Goal: Task Accomplishment & Management: Manage account settings

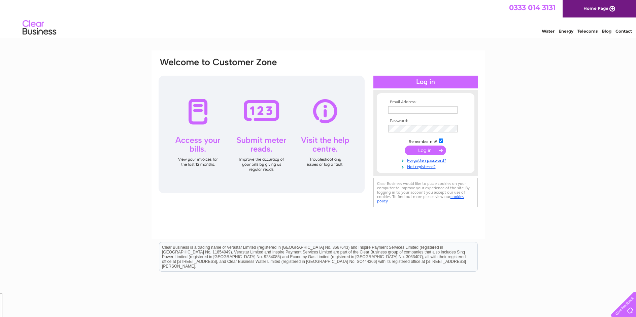
click at [422, 108] on input "text" at bounding box center [422, 109] width 69 height 7
type input "speedpetroleum@btconnect.com"
click at [405, 146] on input "submit" at bounding box center [425, 150] width 41 height 9
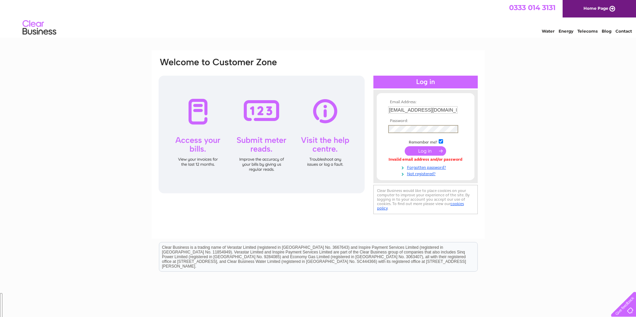
click at [405, 146] on input "submit" at bounding box center [425, 150] width 41 height 9
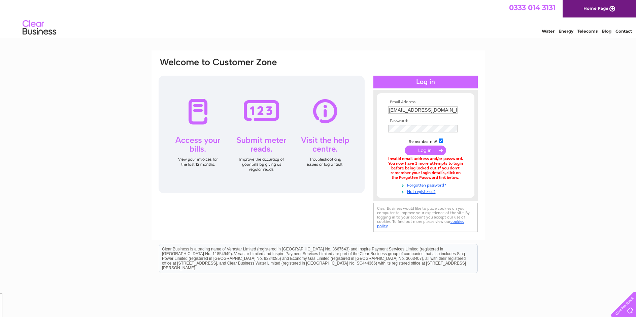
scroll to position [251, 0]
click at [428, 185] on link "Forgotten password?" at bounding box center [426, 185] width 76 height 6
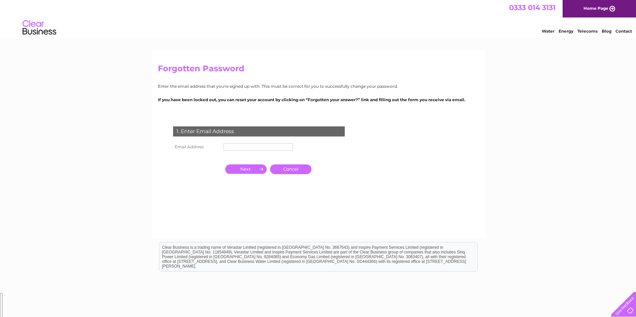
drag, startPoint x: 0, startPoint y: 0, endPoint x: 261, endPoint y: 148, distance: 299.9
click at [261, 148] on input "text" at bounding box center [258, 146] width 69 height 7
type input "speedpetroleum@btconnect.com"
click at [246, 169] on input "button" at bounding box center [245, 169] width 41 height 9
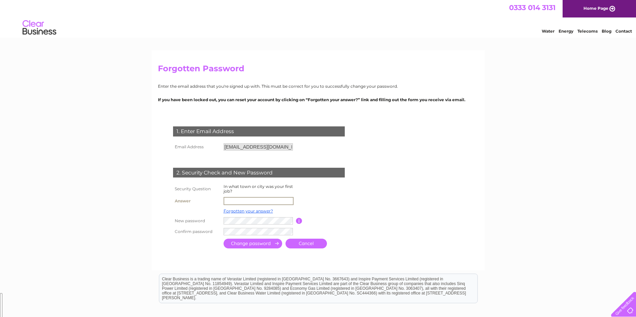
click at [242, 201] on input "text" at bounding box center [259, 201] width 70 height 8
type input "Laranjeiro"
click at [266, 246] on input "submit" at bounding box center [253, 244] width 59 height 10
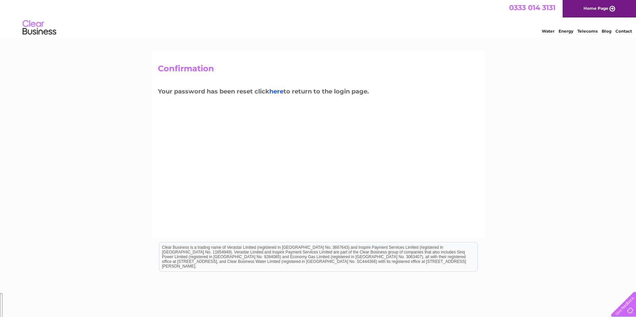
click at [279, 92] on link "here" at bounding box center [276, 91] width 14 height 7
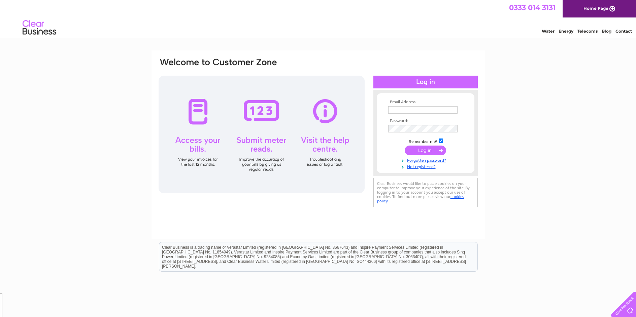
click at [422, 106] on td at bounding box center [426, 110] width 78 height 11
click at [423, 109] on input "text" at bounding box center [422, 109] width 69 height 7
type input "speedpetroleum@btconnect.com"
click at [437, 148] on input "submit" at bounding box center [425, 150] width 41 height 9
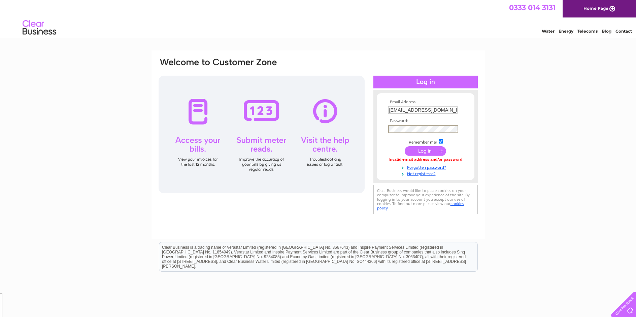
click at [433, 147] on input "submit" at bounding box center [425, 150] width 41 height 9
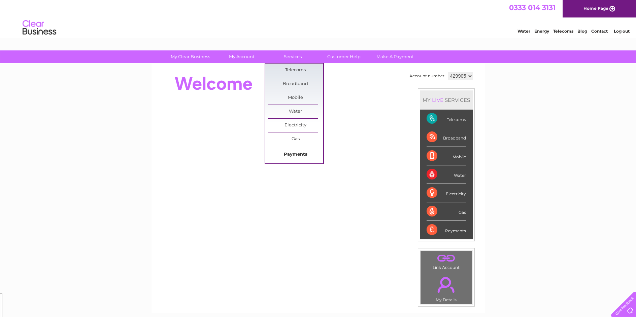
click at [294, 156] on link "Payments" at bounding box center [296, 154] width 56 height 13
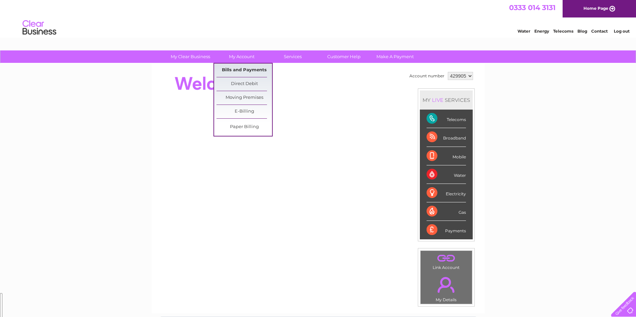
click at [249, 70] on link "Bills and Payments" at bounding box center [244, 70] width 56 height 13
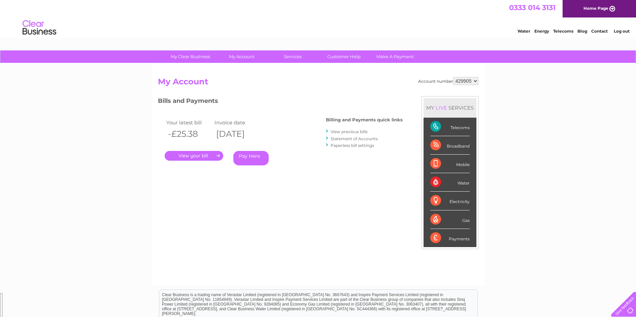
click at [467, 82] on select "429905 429908 429913" at bounding box center [465, 81] width 25 height 8
select select "429908"
click at [453, 77] on select "429905 429908 429913" at bounding box center [465, 81] width 25 height 8
click at [200, 156] on link "." at bounding box center [194, 156] width 59 height 10
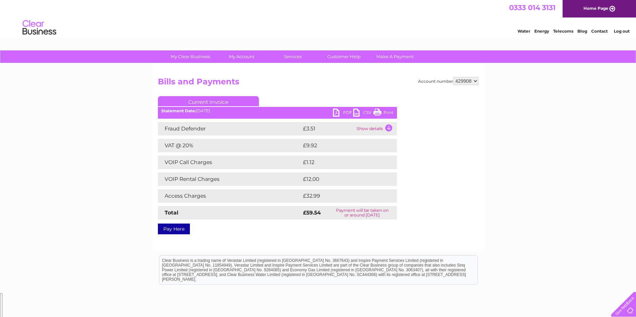
click at [337, 114] on link "PDF" at bounding box center [343, 114] width 20 height 10
click at [471, 81] on select "429905 429908 429913" at bounding box center [465, 81] width 25 height 8
select select "429913"
click at [453, 77] on select "429905 429908 429913" at bounding box center [465, 81] width 25 height 8
click at [335, 113] on link "PDF" at bounding box center [343, 114] width 20 height 10
